Goal: Task Accomplishment & Management: Complete application form

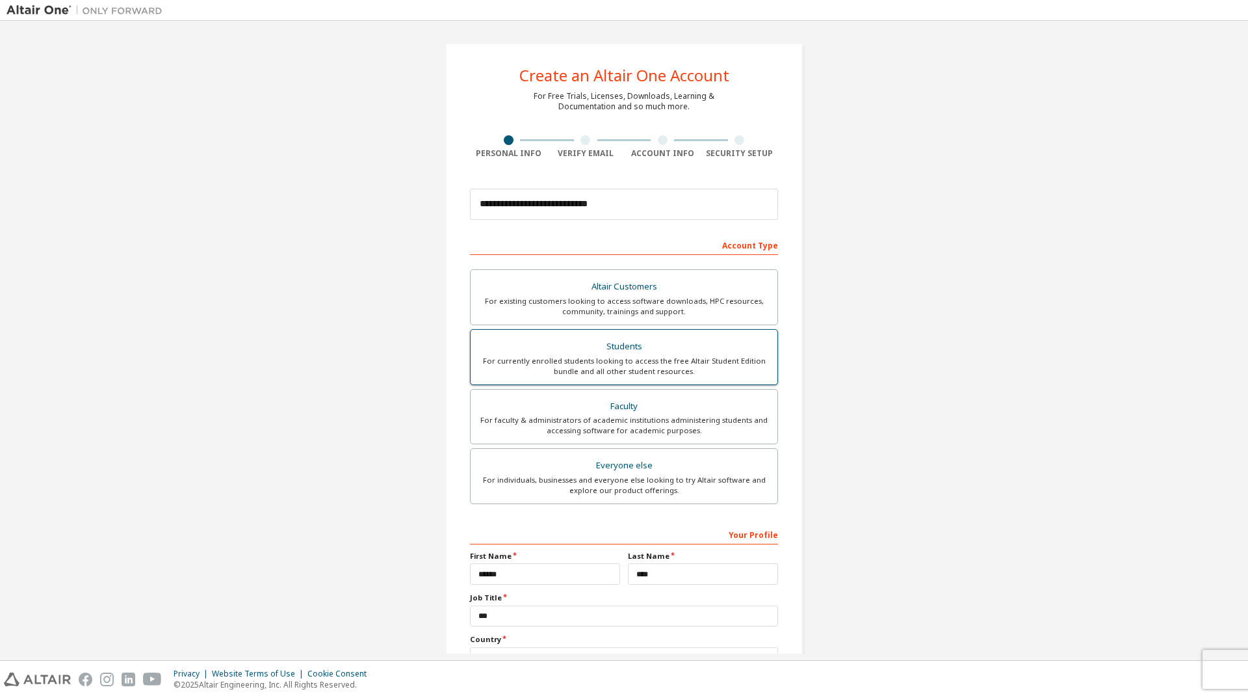
scroll to position [105, 0]
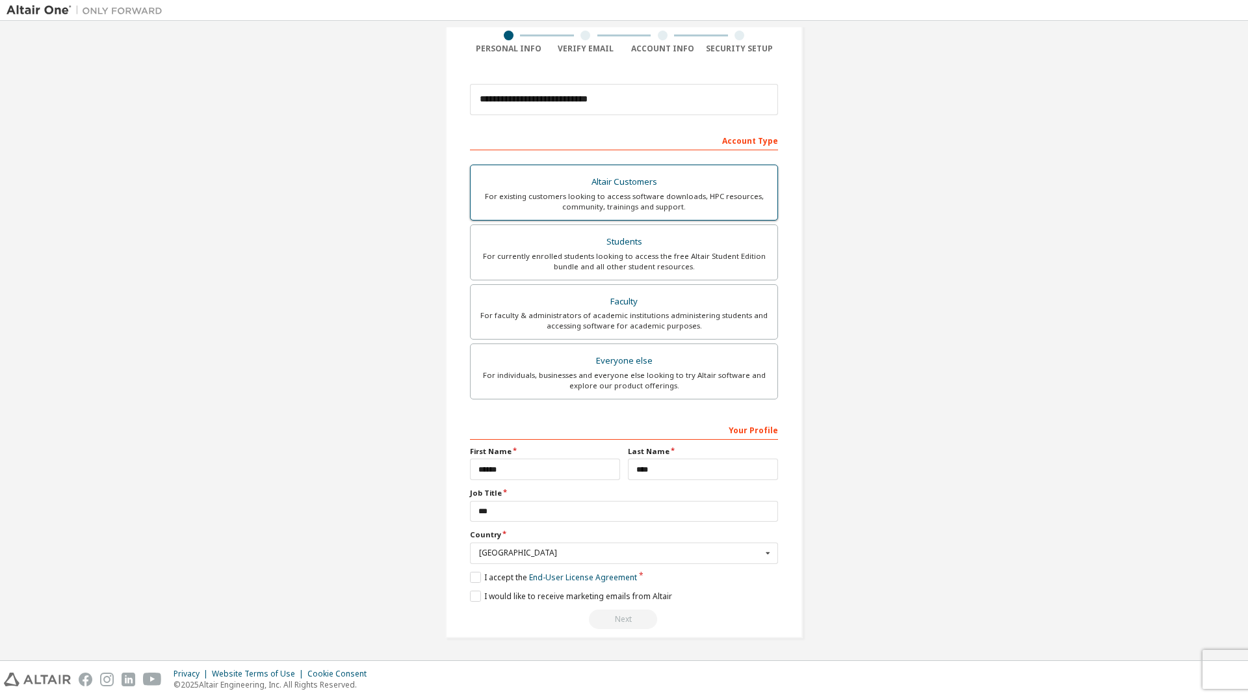
click at [607, 199] on div "For existing customers looking to access software downloads, HPC resources, com…" at bounding box center [624, 201] width 291 height 21
click at [627, 620] on button "Next" at bounding box center [623, 619] width 68 height 20
click at [596, 621] on button "Next" at bounding box center [623, 619] width 68 height 20
click at [634, 618] on button "Next" at bounding box center [623, 619] width 68 height 20
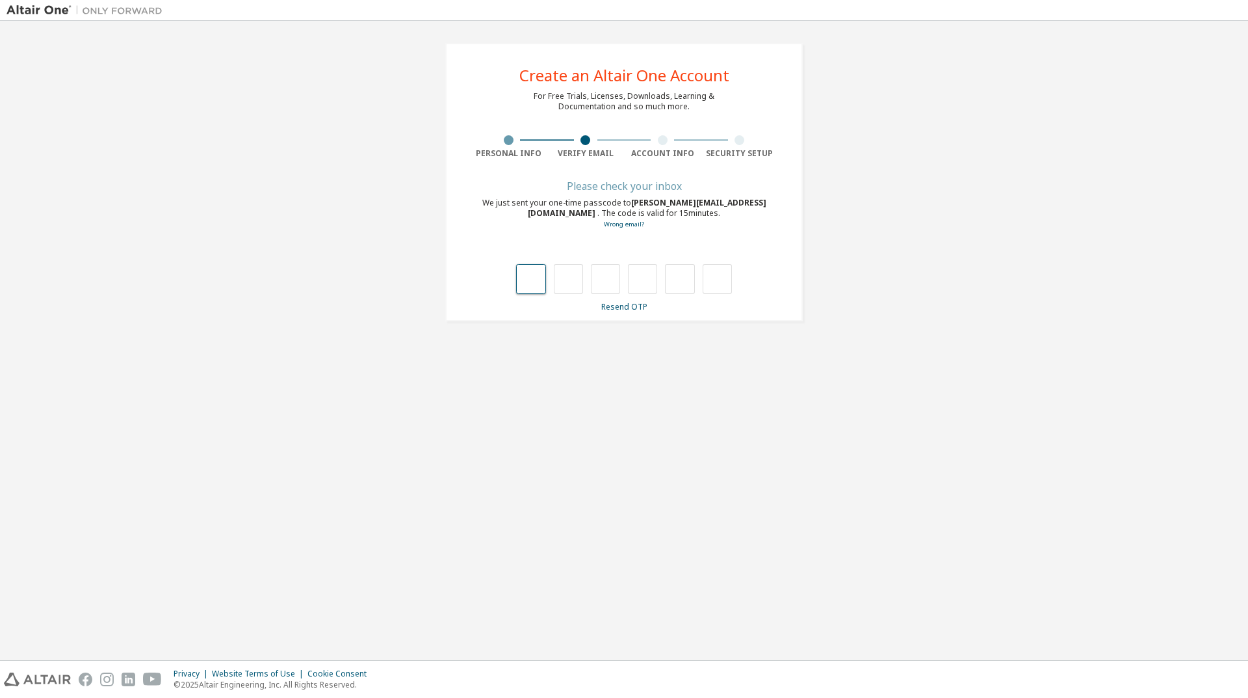
type input "*"
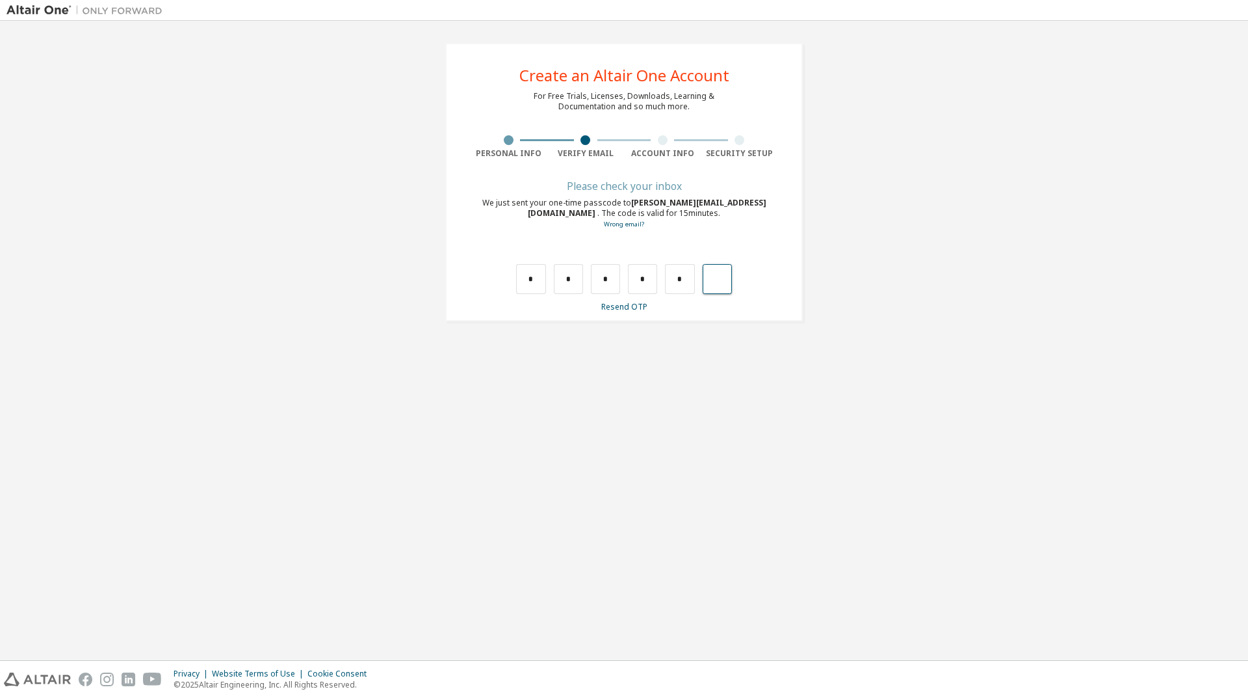
type input "*"
